Goal: Task Accomplishment & Management: Manage account settings

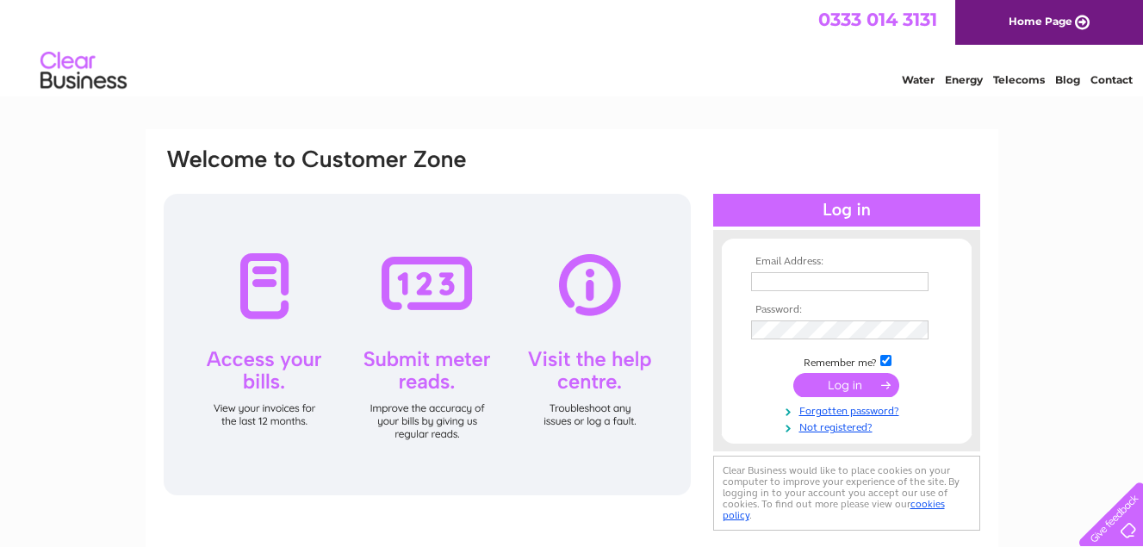
type input "royalspringinn@aol.com"
click at [860, 383] on input "submit" at bounding box center [846, 385] width 106 height 24
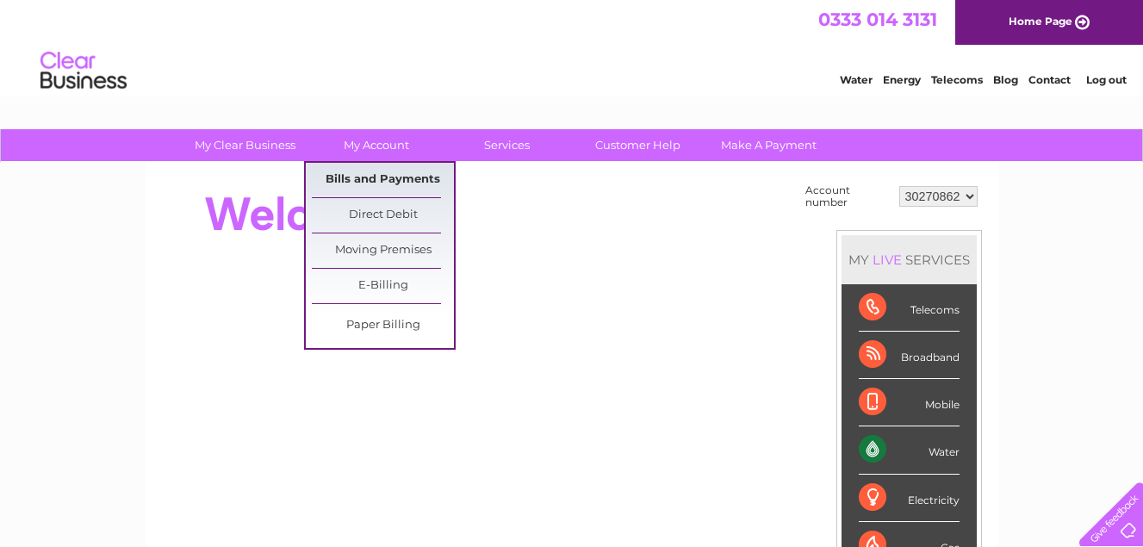
click at [382, 180] on link "Bills and Payments" at bounding box center [383, 180] width 142 height 34
